Goal: Transaction & Acquisition: Purchase product/service

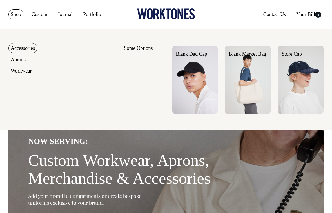
click at [250, 72] on img at bounding box center [248, 80] width 46 height 68
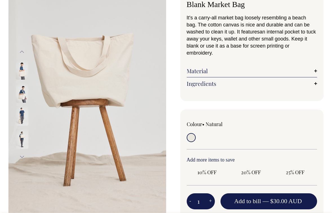
scroll to position [41, 0]
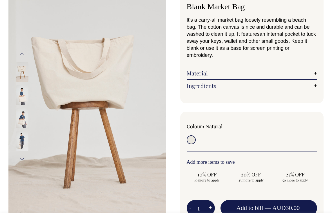
click at [21, 93] on img at bounding box center [22, 95] width 13 height 20
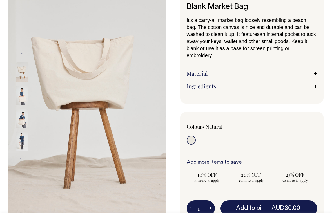
click at [209, 72] on link "Material" at bounding box center [252, 73] width 131 height 7
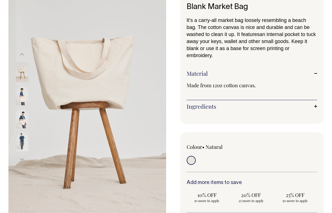
click at [211, 109] on link "Ingredients" at bounding box center [252, 106] width 131 height 7
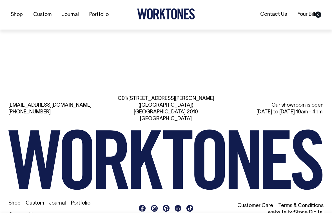
scroll to position [903, 0]
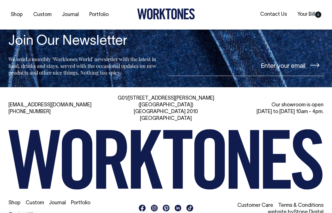
click at [17, 201] on link "Shop" at bounding box center [14, 203] width 12 height 5
